Goal: Task Accomplishment & Management: Use online tool/utility

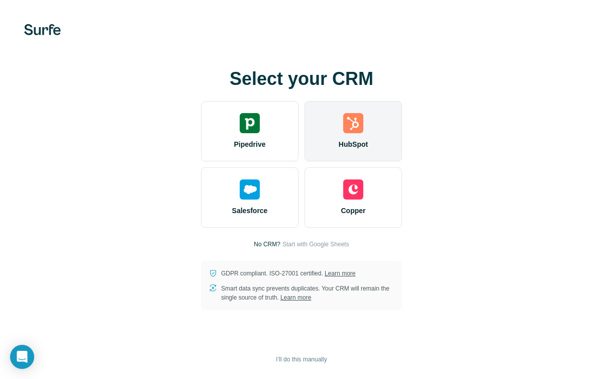
click at [341, 123] on div "HubSpot" at bounding box center [354, 131] width 98 height 60
click at [338, 137] on div "HubSpot" at bounding box center [354, 131] width 98 height 60
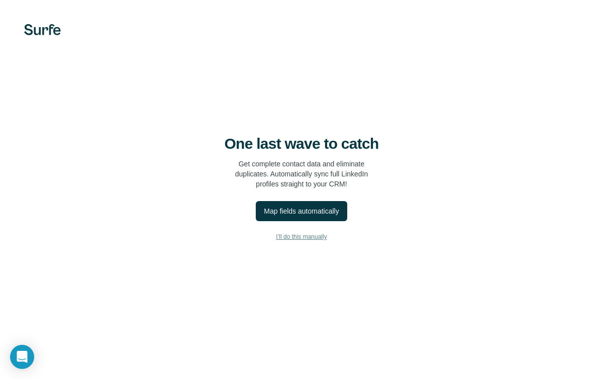
click at [308, 239] on span "I’ll do this manually" at bounding box center [301, 236] width 51 height 9
